Goal: Use online tool/utility: Utilize a website feature to perform a specific function

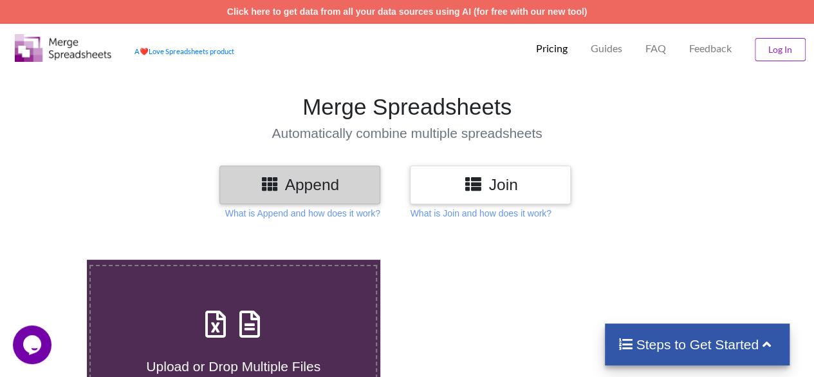
click at [774, 48] on button "Log In" at bounding box center [780, 49] width 51 height 23
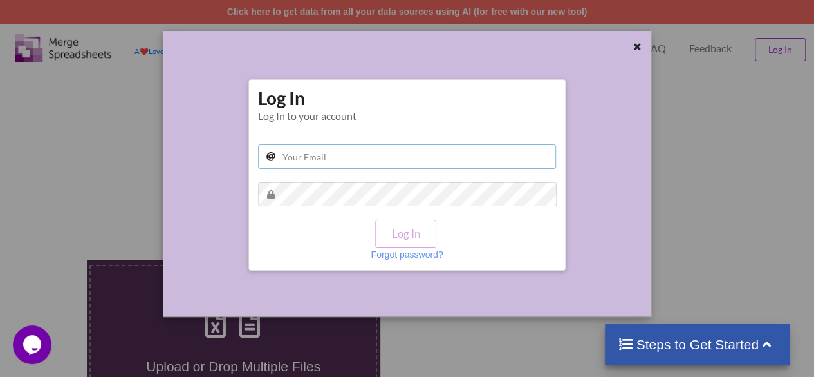
click at [349, 163] on input "text" at bounding box center [407, 156] width 298 height 24
type input "[EMAIL_ADDRESS][DOMAIN_NAME]"
click at [637, 48] on icon at bounding box center [637, 45] width 11 height 9
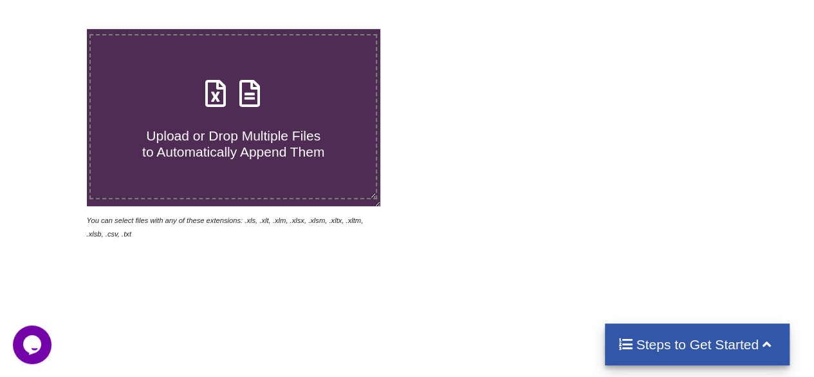
scroll to position [230, 0]
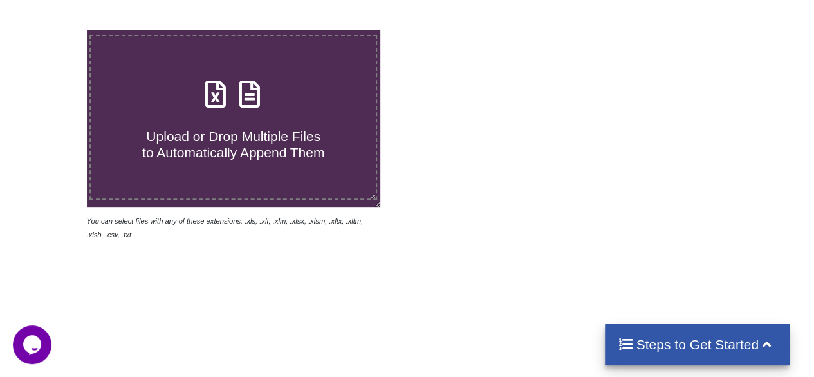
click at [243, 115] on h4 "Upload or Drop Multiple Files to Automatically Append Them" at bounding box center [233, 136] width 285 height 49
click at [53, 30] on input "Upload or Drop Multiple Files to Automatically Append Them" at bounding box center [53, 30] width 0 height 0
type input "C:\fakepath\Reports_BIP_ENG_999_ACRSTMNT_01824267 (1).xlsx"
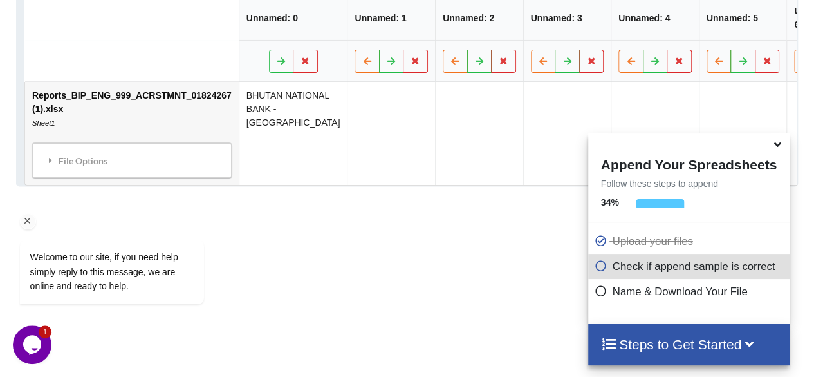
scroll to position [719, 0]
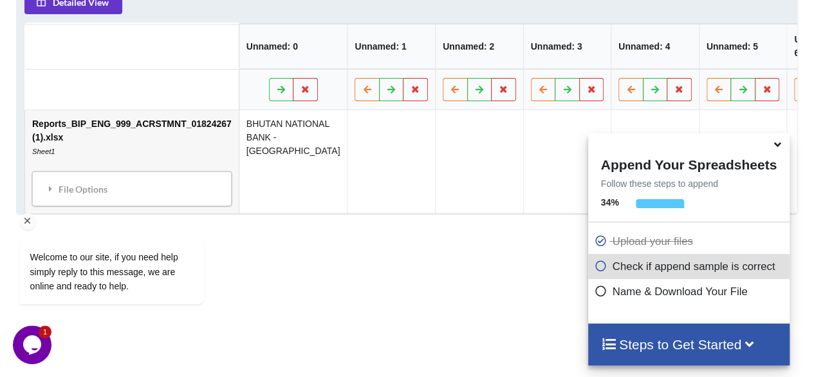
click at [140, 173] on div "Welcome to our site, if you need help simply reply to this message, we are onli…" at bounding box center [129, 240] width 232 height 152
click at [124, 183] on div "Welcome to our site, if you need help simply reply to this message, we are onli…" at bounding box center [129, 240] width 232 height 152
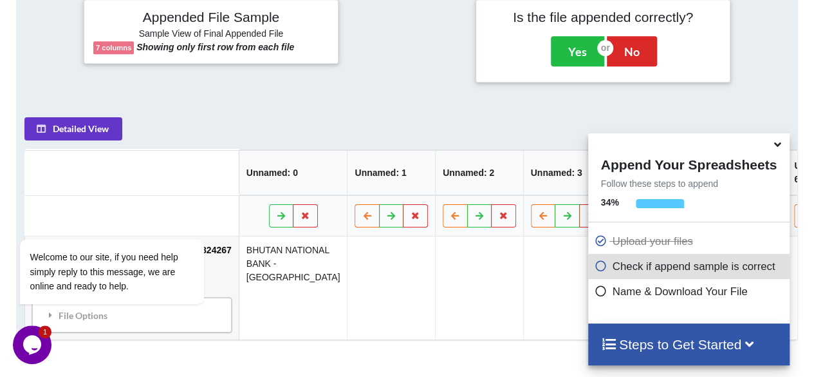
scroll to position [593, 0]
click at [599, 289] on icon at bounding box center [601, 288] width 13 height 11
click at [456, 80] on div "Appended File Sample Sample View of Final Appended File 7 columns Showing only …" at bounding box center [407, 40] width 800 height 99
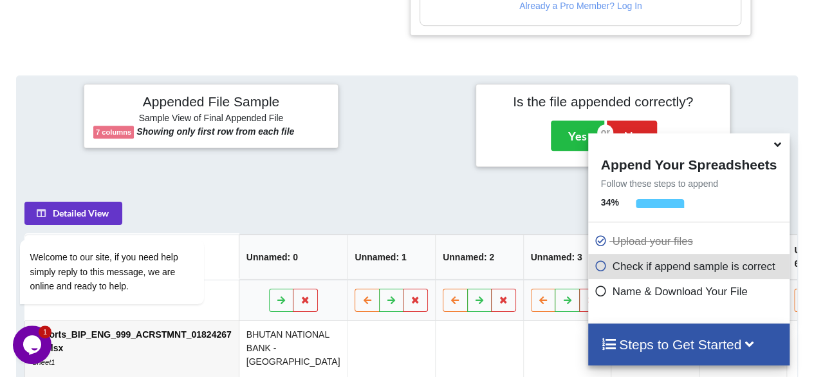
scroll to position [545, 0]
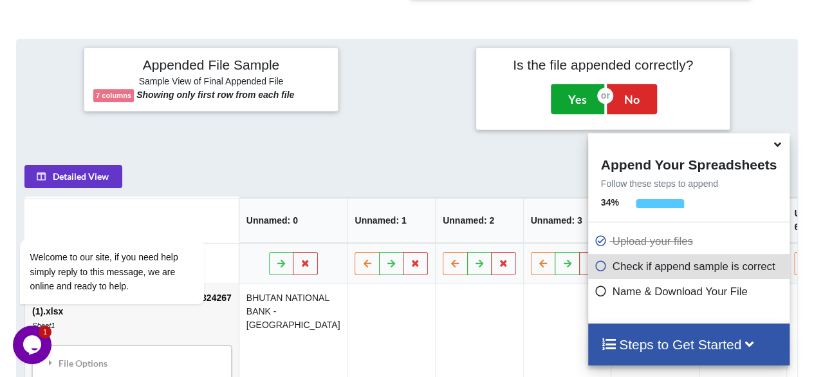
click at [573, 96] on button "Yes" at bounding box center [577, 99] width 53 height 30
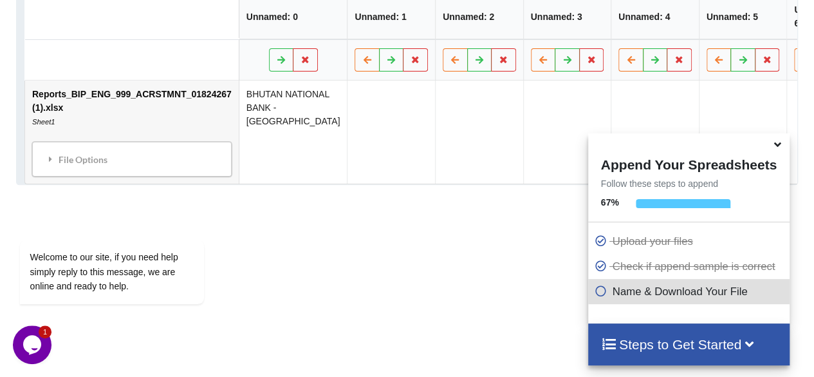
scroll to position [729, 0]
click at [348, 101] on td at bounding box center [392, 132] width 88 height 103
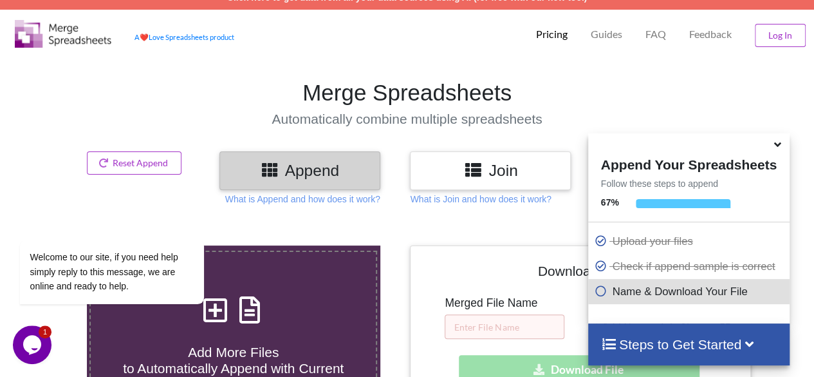
scroll to position [11, 0]
